Goal: Information Seeking & Learning: Find specific fact

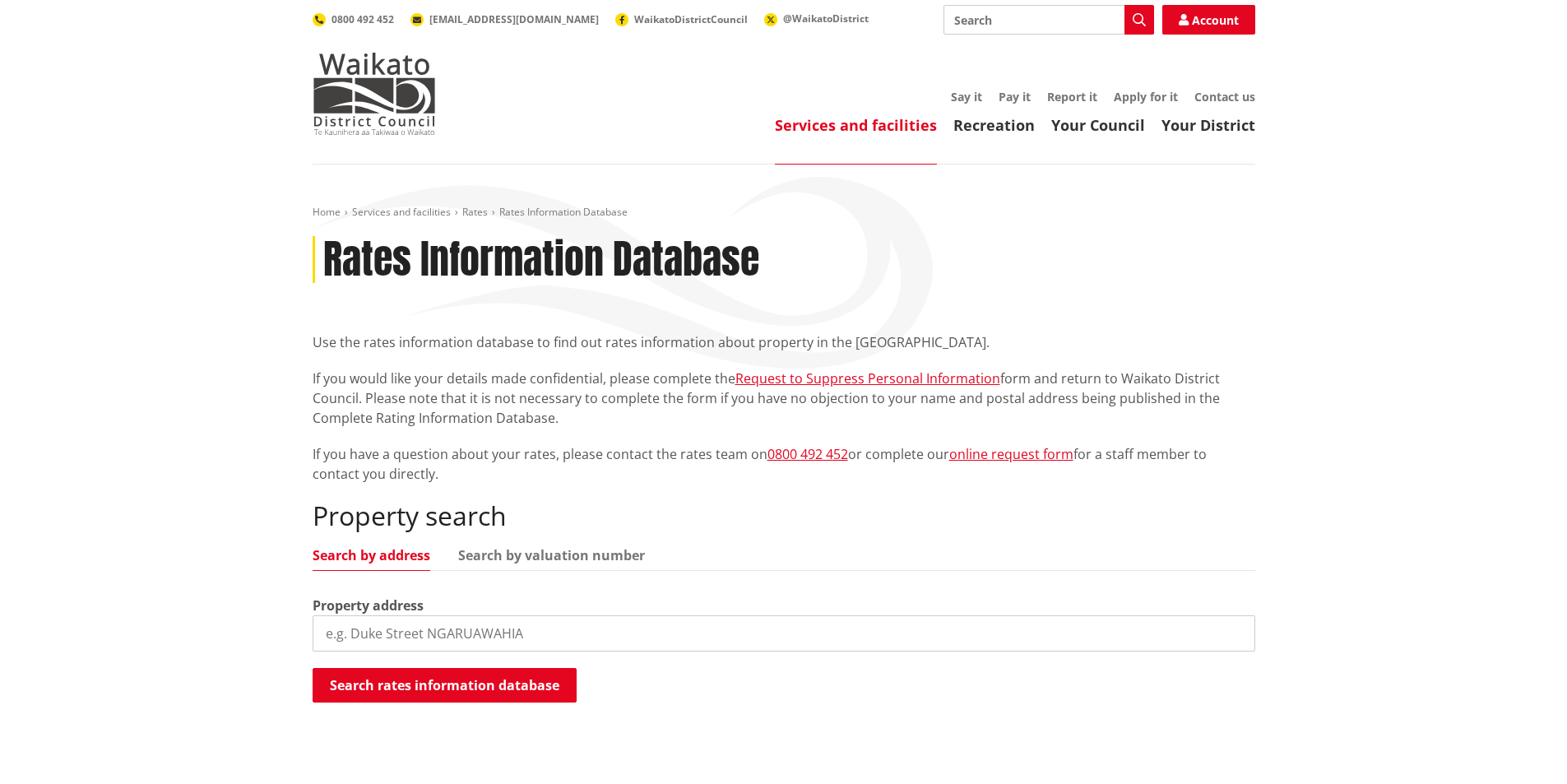
click at [526, 632] on input "search" at bounding box center [784, 633] width 943 height 36
click at [443, 687] on button "Search rates information database" at bounding box center [444, 684] width 264 height 34
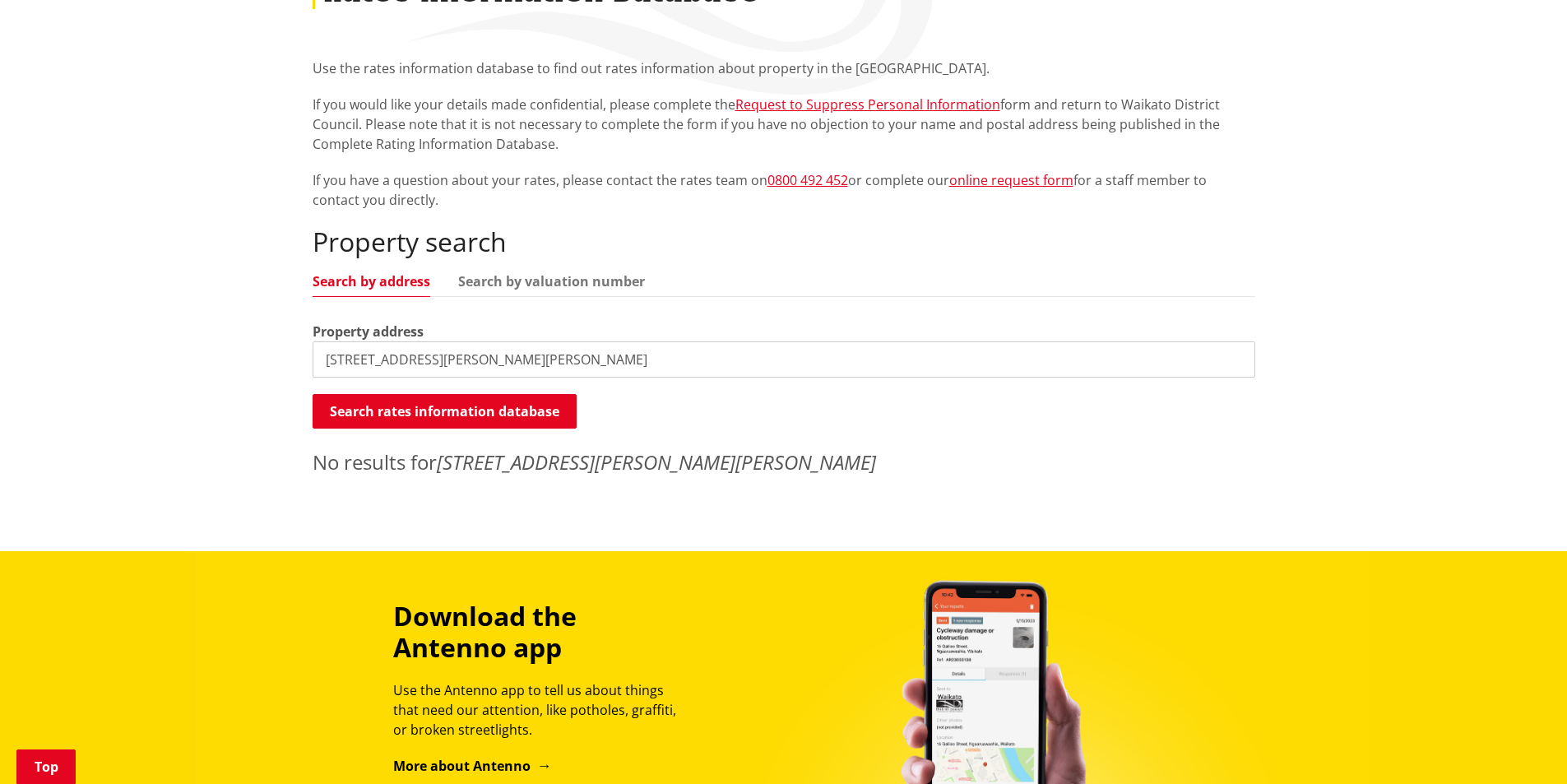
scroll to position [219, 0]
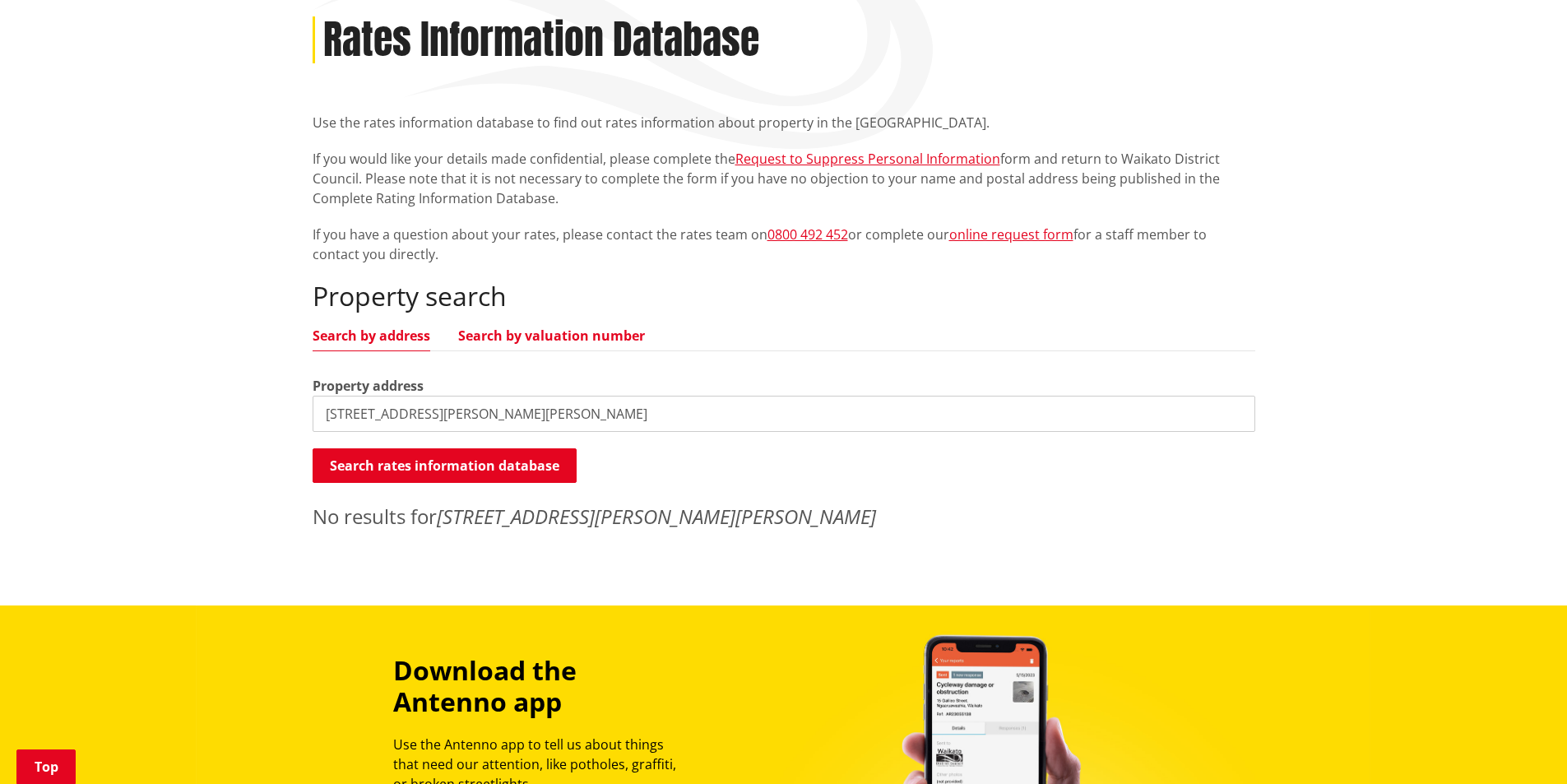
click at [554, 336] on link "Search by valuation number" at bounding box center [551, 336] width 187 height 13
click at [440, 413] on input "12 brent greig lane" at bounding box center [784, 413] width 943 height 36
type input "1"
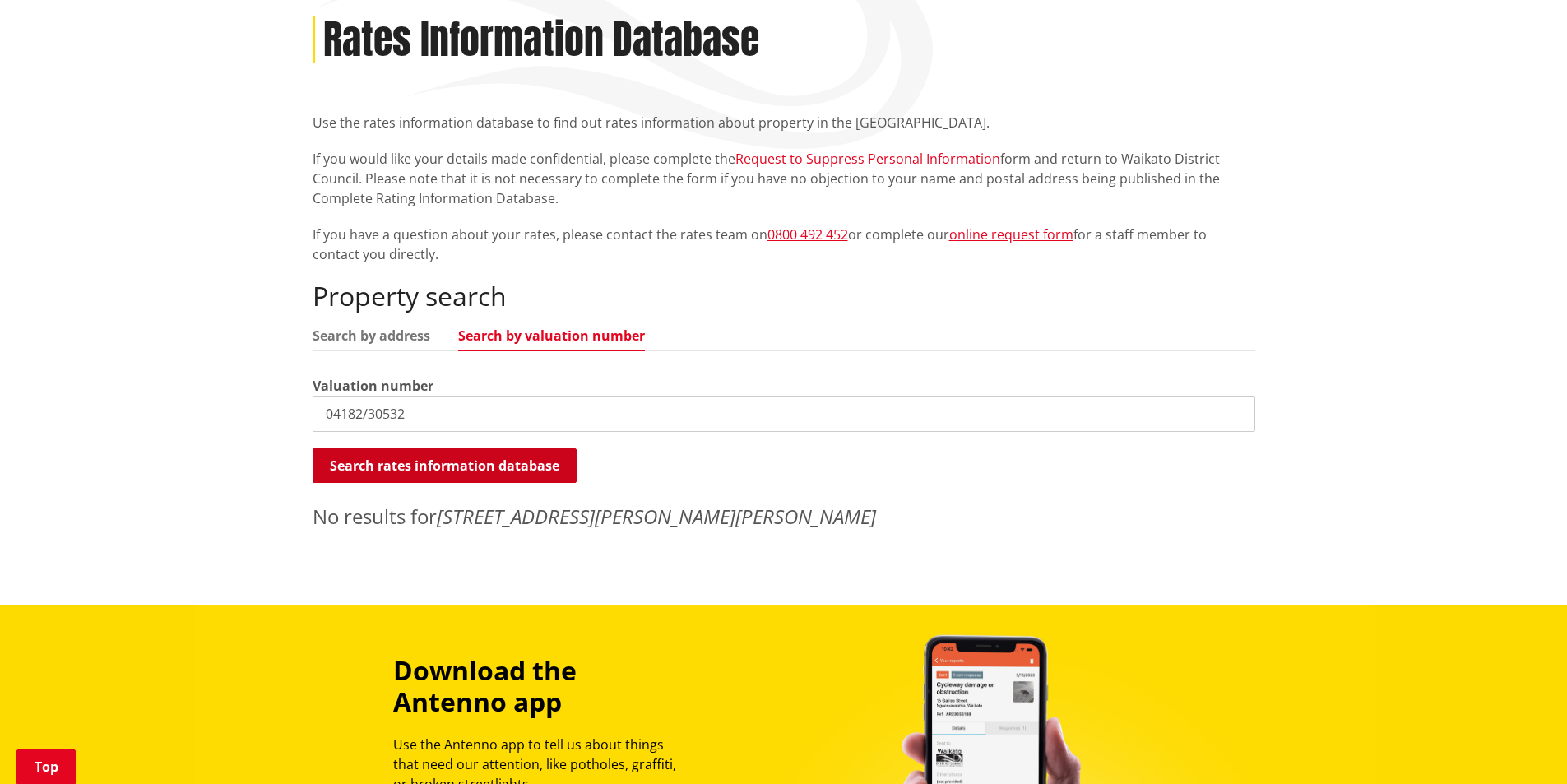
click at [500, 455] on button "Search rates information database" at bounding box center [444, 465] width 264 height 34
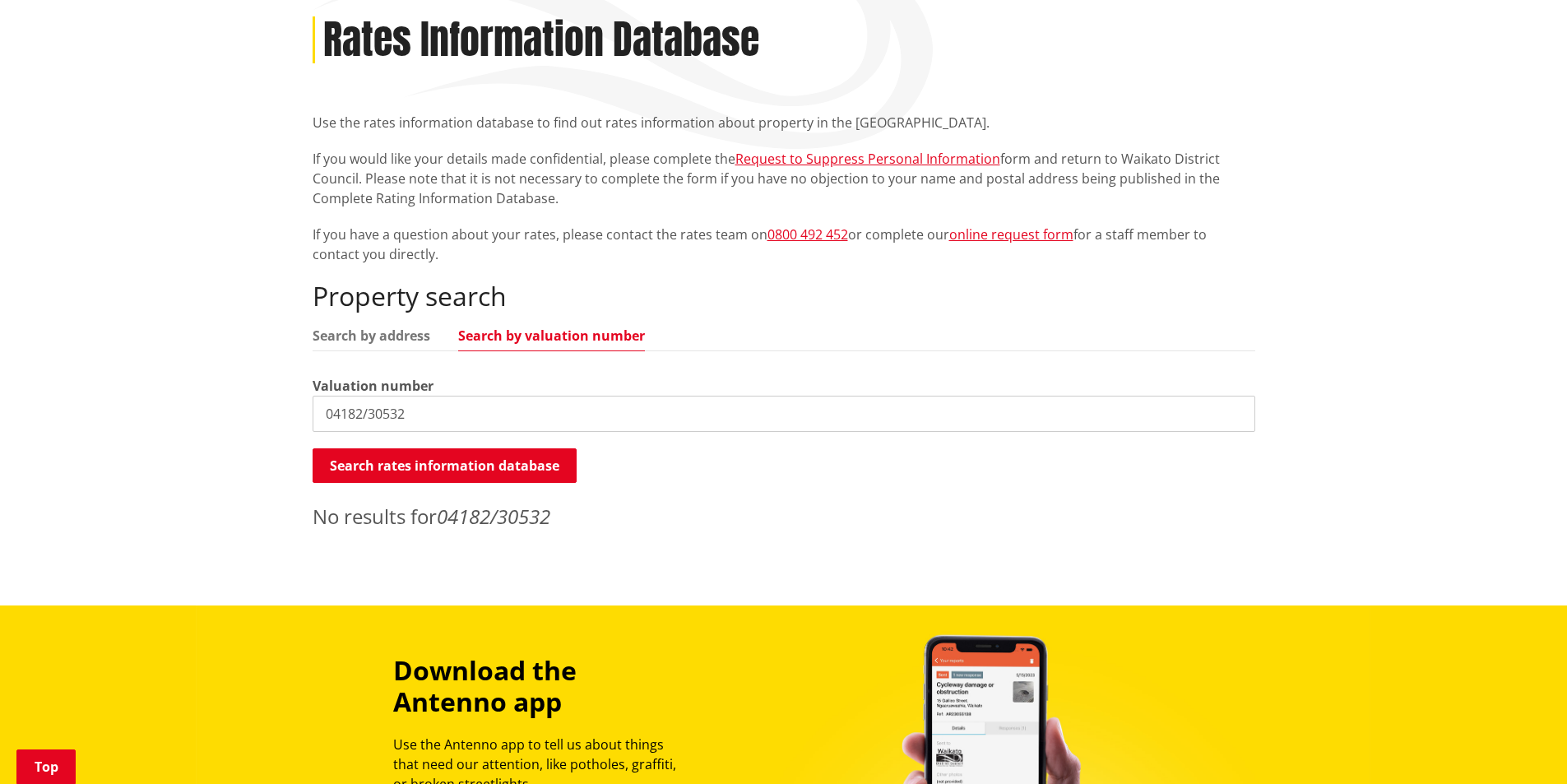
click at [419, 411] on input "04182/30532" at bounding box center [784, 413] width 943 height 36
type input "04182/305/32"
click at [560, 332] on link "Search by valuation number" at bounding box center [551, 336] width 187 height 13
click at [368, 336] on link "Search by address" at bounding box center [371, 336] width 118 height 13
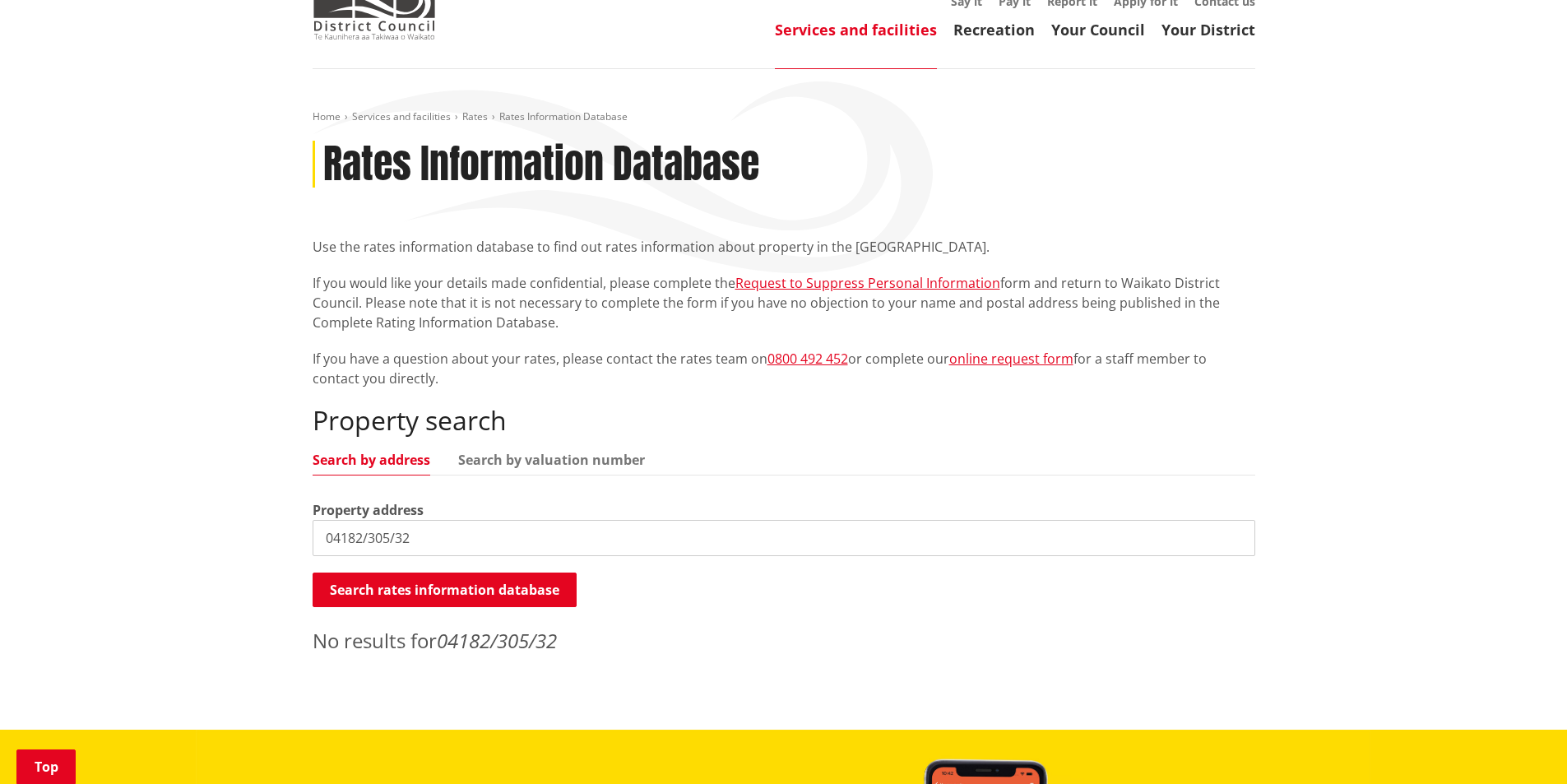
scroll to position [0, 0]
